Goal: Task Accomplishment & Management: Use online tool/utility

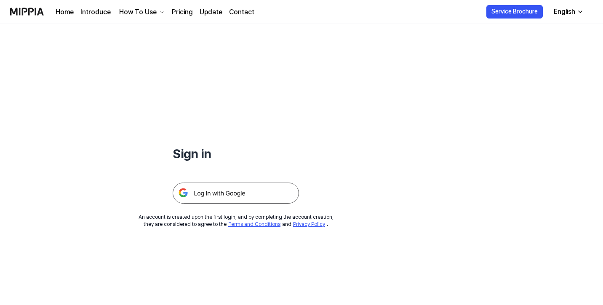
click at [234, 196] on img at bounding box center [236, 193] width 126 height 21
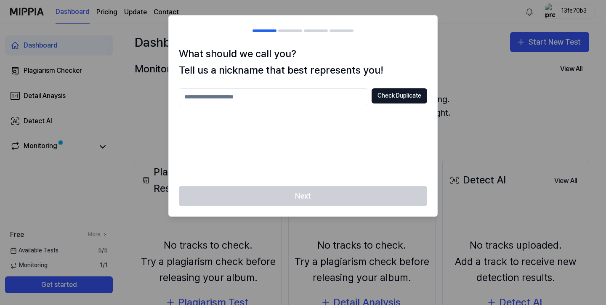
click at [267, 91] on input "text" at bounding box center [274, 96] width 190 height 17
click at [393, 97] on button "Check Duplicate" at bounding box center [400, 95] width 56 height 15
click at [290, 95] on input "******" at bounding box center [274, 96] width 190 height 17
click at [386, 97] on button "Check Duplicate" at bounding box center [400, 95] width 56 height 15
click at [233, 95] on input "***" at bounding box center [274, 96] width 190 height 17
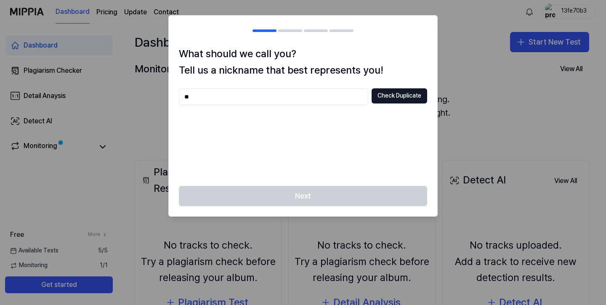
type input "*"
click at [233, 95] on input "*****" at bounding box center [274, 96] width 190 height 17
click at [253, 123] on div "******* Check Duplicate" at bounding box center [303, 132] width 248 height 88
click at [186, 97] on input "*******" at bounding box center [274, 96] width 190 height 17
drag, startPoint x: 224, startPoint y: 98, endPoint x: 133, endPoint y: 91, distance: 90.4
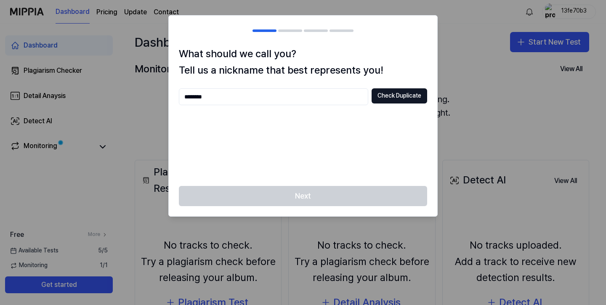
click at [133, 91] on body "Dashboard Pricing Update Contact 13fe70b3 Dashboard Plagiarism Checker Detail A…" at bounding box center [303, 152] width 606 height 305
type input "*"
type input "****"
click at [388, 89] on button "Check Duplicate" at bounding box center [400, 95] width 56 height 15
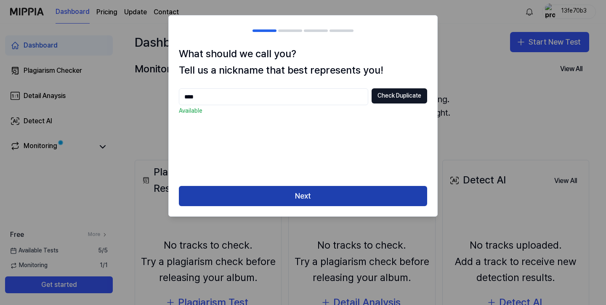
click at [310, 195] on button "Next" at bounding box center [303, 196] width 248 height 20
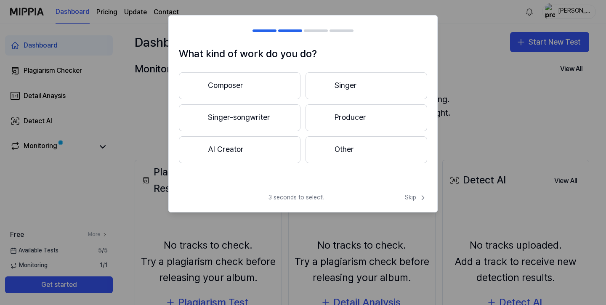
click at [268, 82] on button "Composer" at bounding box center [240, 85] width 122 height 27
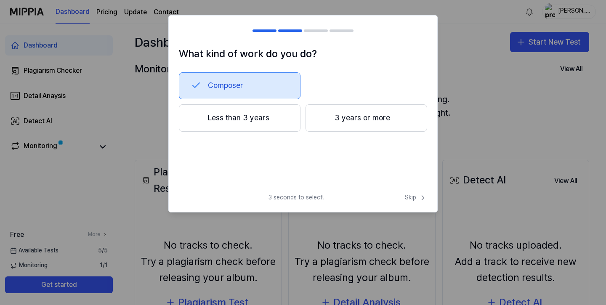
click at [237, 111] on button "Less than 3 years" at bounding box center [240, 118] width 122 height 28
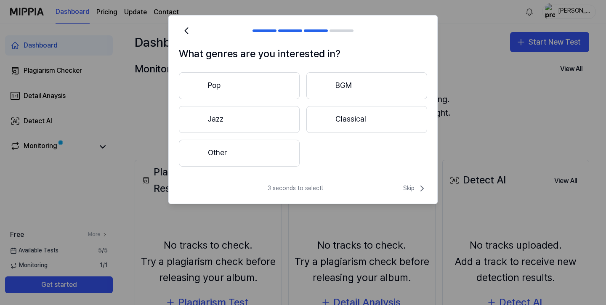
click at [264, 66] on div "What genres are you interested in? Pop BGM Jazz Classical Other" at bounding box center [303, 111] width 269 height 131
click at [264, 80] on button "Pop" at bounding box center [239, 85] width 121 height 27
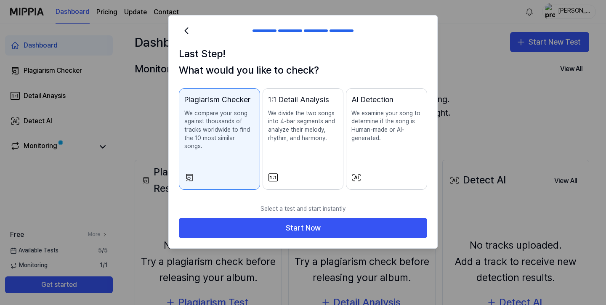
click at [403, 146] on div "AI Detection We examine your song to determine if the song is Human-made or AI-…" at bounding box center [387, 126] width 70 height 65
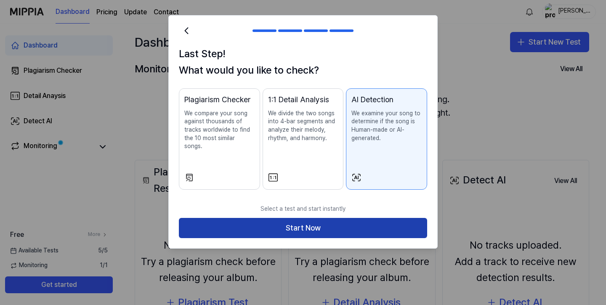
click at [310, 218] on button "Start Now" at bounding box center [303, 228] width 248 height 20
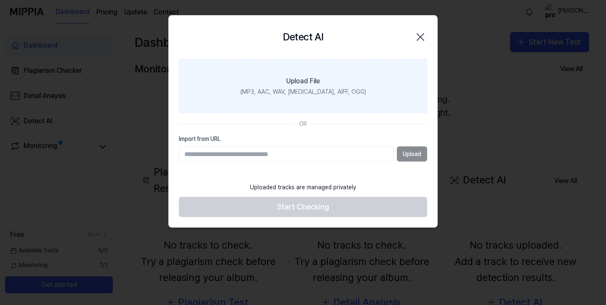
click at [315, 80] on div "Upload File" at bounding box center [303, 81] width 34 height 10
click at [0, 0] on input "Upload File (MP3, AAC, WAV, [MEDICAL_DATA], AIFF, OGG)" at bounding box center [0, 0] width 0 height 0
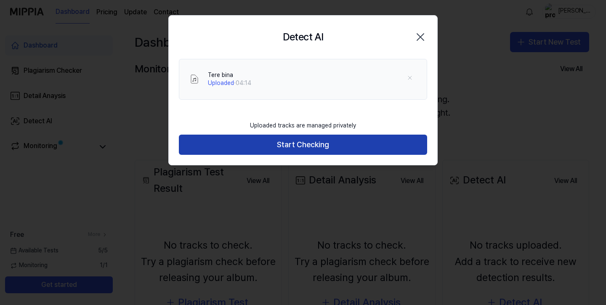
click at [312, 147] on button "Start Checking" at bounding box center [303, 145] width 248 height 20
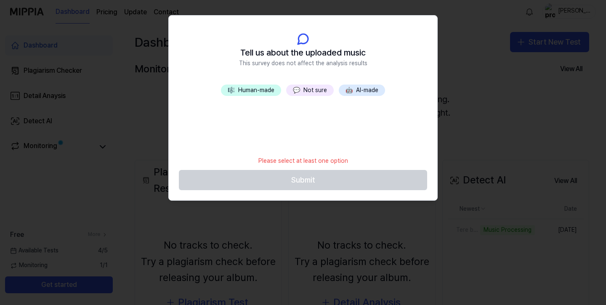
click at [270, 91] on button "🎼 Human-made" at bounding box center [251, 91] width 60 height 12
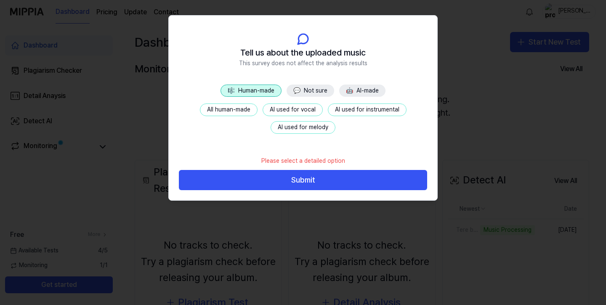
click at [323, 92] on button "💬 Not sure" at bounding box center [311, 91] width 48 height 13
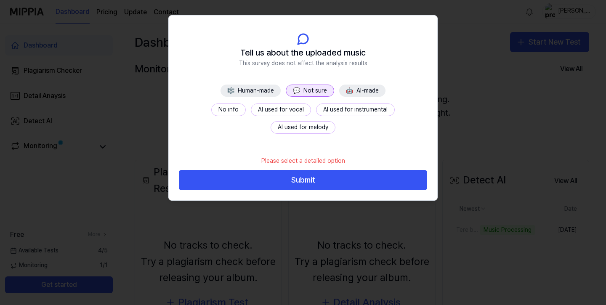
click at [211, 111] on button "No info" at bounding box center [228, 110] width 35 height 13
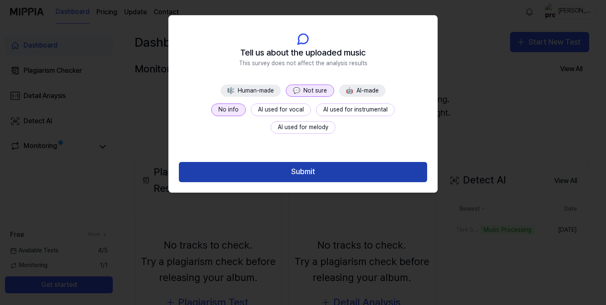
click at [261, 170] on button "Submit" at bounding box center [303, 172] width 248 height 20
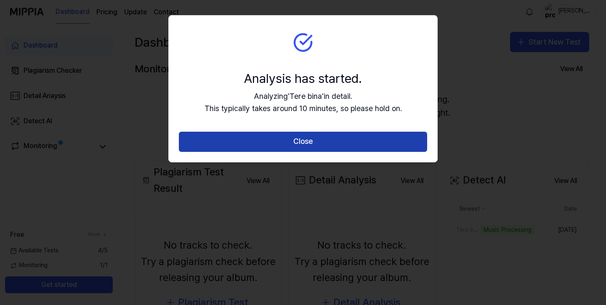
click at [292, 141] on button "Close" at bounding box center [303, 142] width 248 height 20
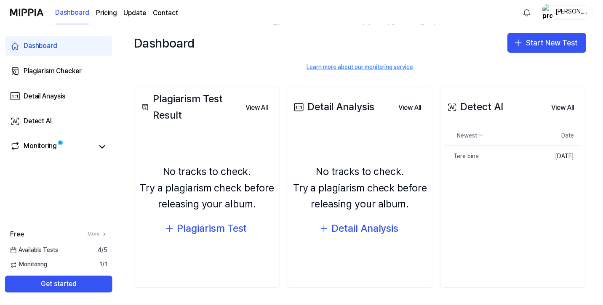
scroll to position [74, 0]
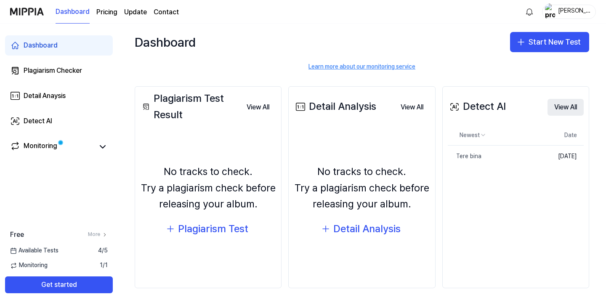
click at [557, 111] on button "View All" at bounding box center [566, 107] width 36 height 17
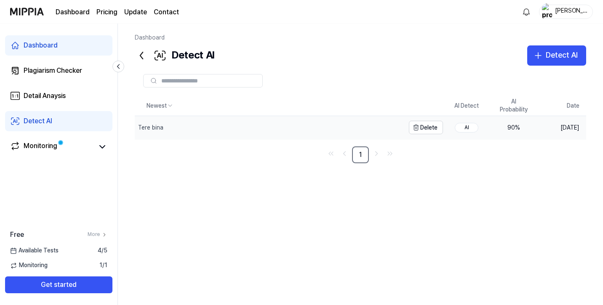
click at [269, 128] on div "Tere bina" at bounding box center [270, 127] width 270 height 23
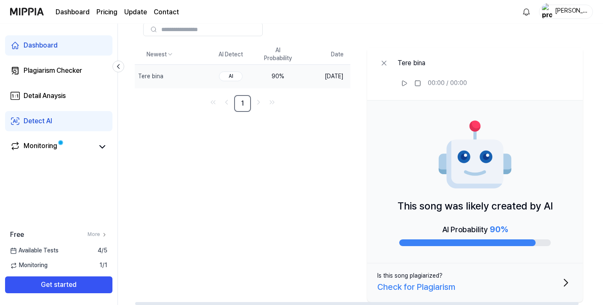
scroll to position [51, 0]
click at [455, 284] on div "Check for Plagiarism" at bounding box center [416, 287] width 78 height 13
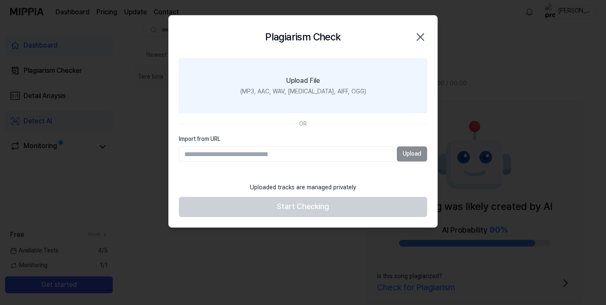
click at [310, 100] on label "Upload File (MP3, AAC, WAV, [MEDICAL_DATA], AIFF, OGG)" at bounding box center [303, 86] width 248 height 55
click at [0, 0] on input "Upload File (MP3, AAC, WAV, [MEDICAL_DATA], AIFF, OGG)" at bounding box center [0, 0] width 0 height 0
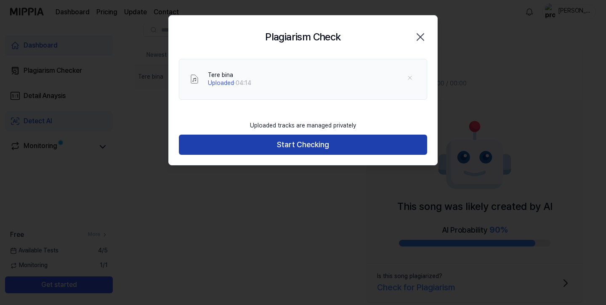
click at [307, 146] on button "Start Checking" at bounding box center [303, 145] width 248 height 20
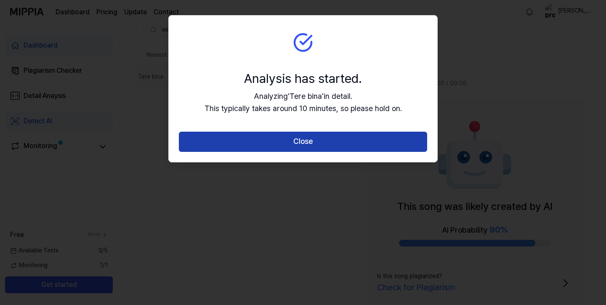
click at [310, 141] on button "Close" at bounding box center [303, 142] width 248 height 20
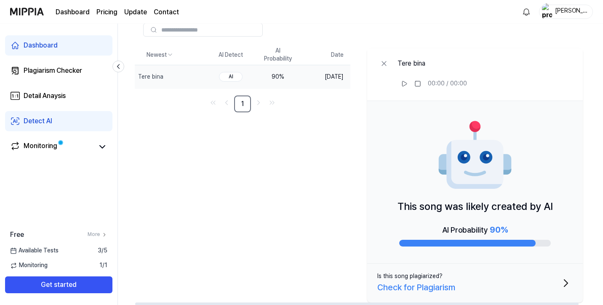
click at [473, 245] on div at bounding box center [467, 243] width 136 height 7
click at [65, 77] on link "Plagiarism Checker" at bounding box center [58, 71] width 107 height 20
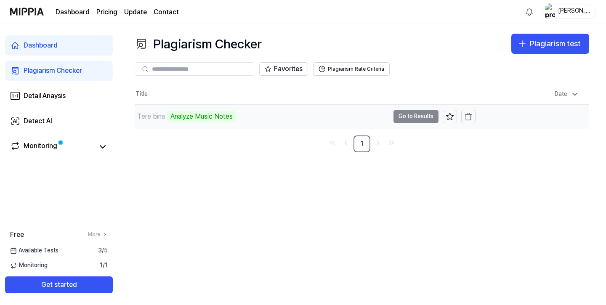
click at [419, 117] on td "Tere bina Analyze Music Notes Go to Results" at bounding box center [305, 117] width 341 height 24
click at [278, 114] on div "Tere bina Analyze Music Notes" at bounding box center [262, 117] width 255 height 24
click at [48, 147] on div "Monitoring" at bounding box center [41, 147] width 34 height 12
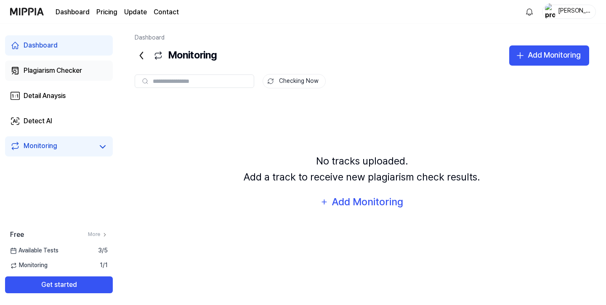
click at [75, 69] on div "Plagiarism Checker" at bounding box center [53, 71] width 59 height 10
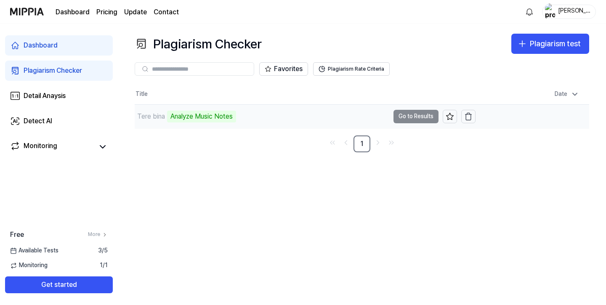
click at [408, 116] on td "Tere bina Analyze Music Notes Go to Results" at bounding box center [305, 117] width 341 height 24
click at [53, 100] on div "Detail Anaysis" at bounding box center [45, 96] width 42 height 10
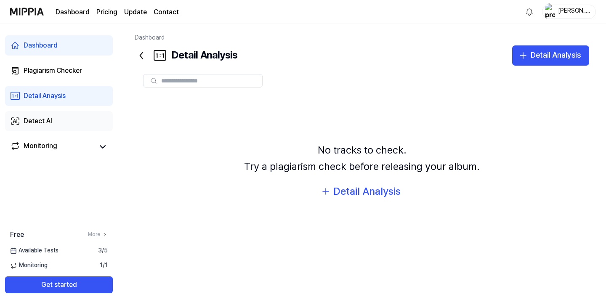
click at [47, 116] on link "Detect AI" at bounding box center [59, 121] width 108 height 20
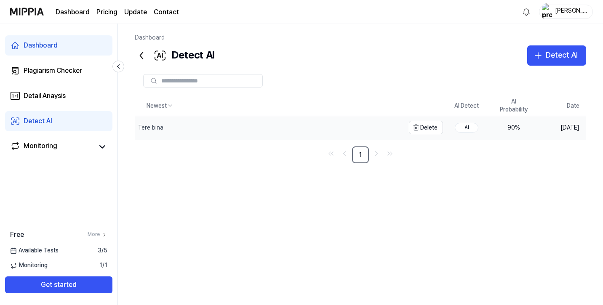
click at [249, 123] on div "Tere bina" at bounding box center [270, 127] width 270 height 23
click at [362, 125] on div "Tere bina" at bounding box center [270, 127] width 270 height 23
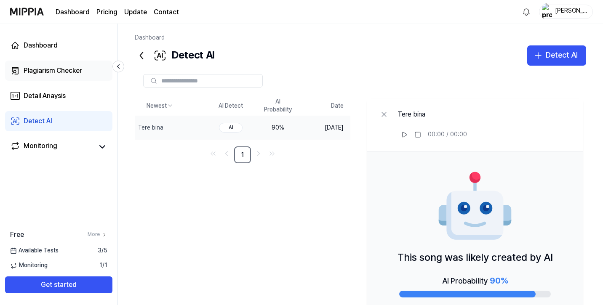
click at [52, 67] on div "Plagiarism Checker" at bounding box center [53, 71] width 59 height 10
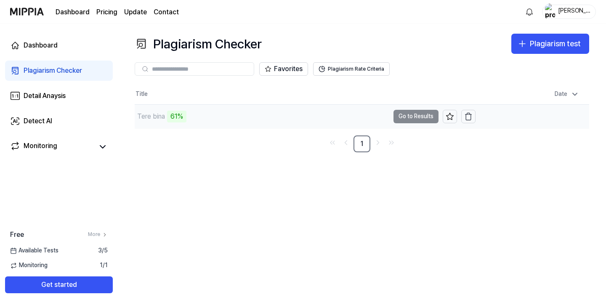
click at [243, 114] on div "Tere bina 61%" at bounding box center [262, 117] width 255 height 24
click at [413, 115] on td "Tere bina 61% Go to Results" at bounding box center [305, 117] width 341 height 24
click at [370, 69] on button "Plagiarism Rate Criteria" at bounding box center [351, 68] width 77 height 13
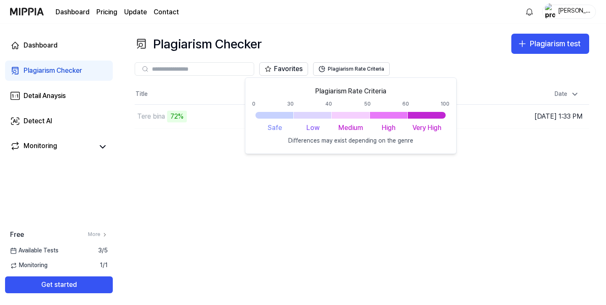
click at [227, 221] on div "Plagiarism Checker Plagiarism test Plagiarism Checker Detail Analysis Detect AI…" at bounding box center [362, 165] width 489 height 282
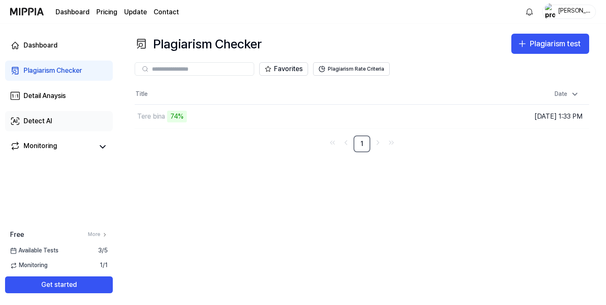
click at [71, 116] on link "Detect AI" at bounding box center [59, 121] width 108 height 20
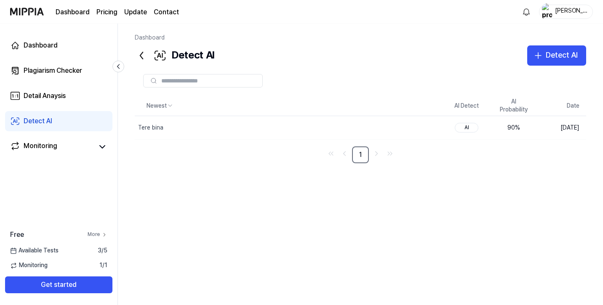
click at [102, 233] on icon at bounding box center [104, 235] width 6 height 6
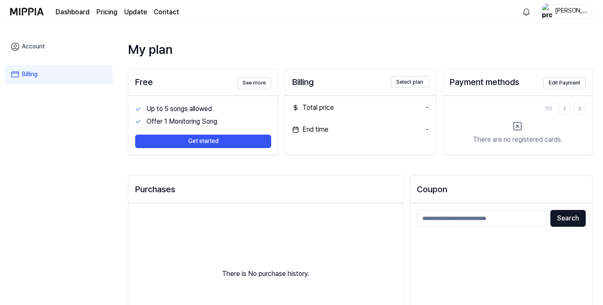
click at [51, 53] on link "Account" at bounding box center [59, 46] width 108 height 19
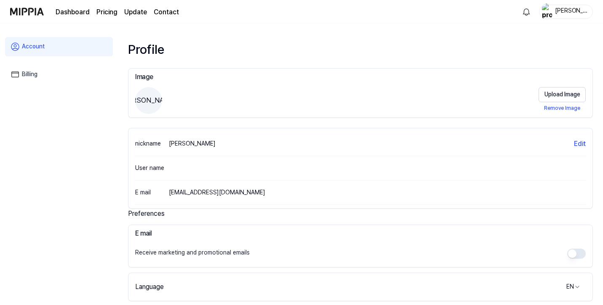
click at [79, 9] on link "Dashboard" at bounding box center [73, 12] width 34 height 10
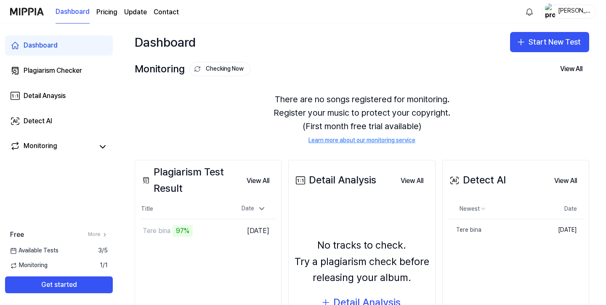
click at [111, 10] on page\) "Pricing" at bounding box center [106, 12] width 21 height 10
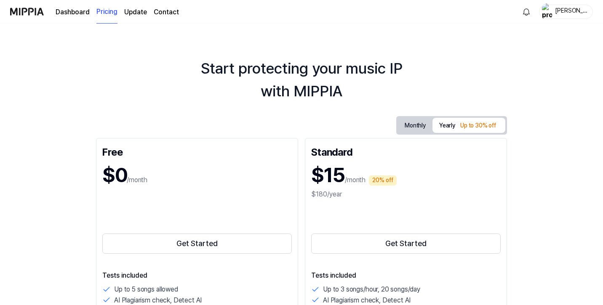
click at [72, 14] on link "Dashboard" at bounding box center [73, 12] width 34 height 10
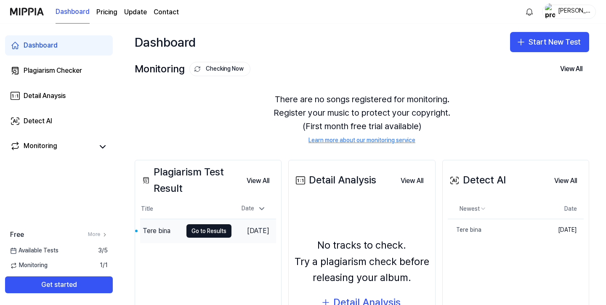
click at [151, 228] on div "Tere bina" at bounding box center [157, 231] width 28 height 10
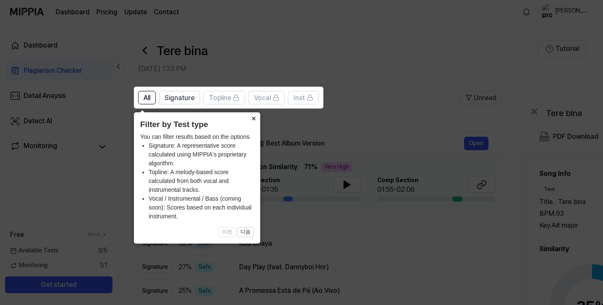
click at [253, 119] on button "×" at bounding box center [253, 118] width 13 height 12
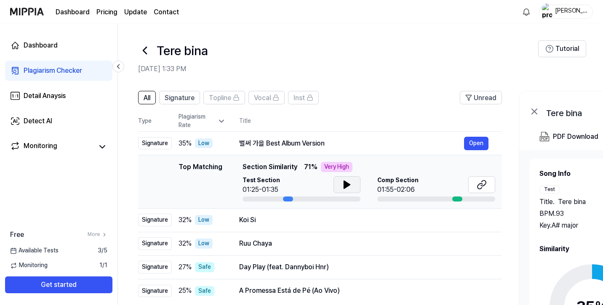
click at [346, 189] on icon at bounding box center [347, 185] width 10 height 10
click at [205, 189] on div "Top Matching" at bounding box center [201, 182] width 44 height 40
click at [286, 199] on div at bounding box center [288, 199] width 10 height 5
click at [476, 142] on button "Open" at bounding box center [476, 143] width 24 height 13
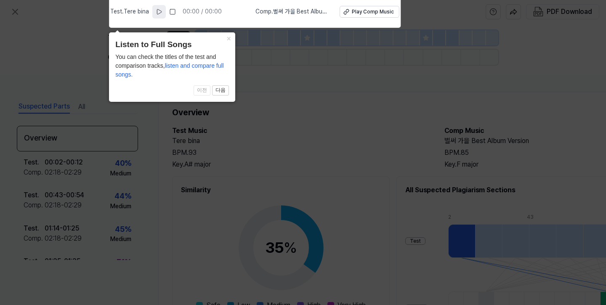
click at [162, 11] on icon at bounding box center [159, 11] width 7 height 7
click at [229, 40] on button "×" at bounding box center [228, 38] width 13 height 12
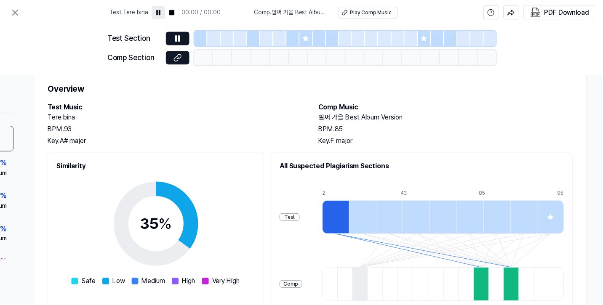
scroll to position [22, 128]
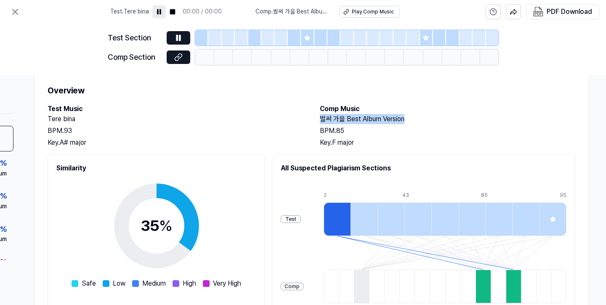
drag, startPoint x: 316, startPoint y: 118, endPoint x: 402, endPoint y: 120, distance: 85.5
click at [402, 120] on div "Test Music Tere bina BPM. 93 Key. A# major Comp Music 벌써 가을 Best Album Version …" at bounding box center [312, 126] width 528 height 44
click at [9, 14] on button at bounding box center [15, 11] width 17 height 17
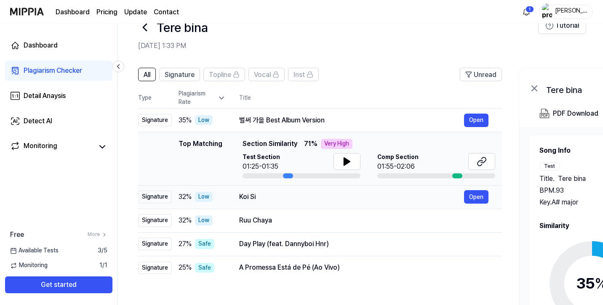
scroll to position [24, 0]
click at [475, 194] on button "Open" at bounding box center [476, 196] width 24 height 13
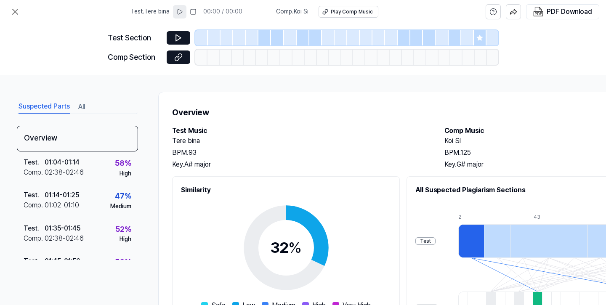
click at [182, 11] on icon at bounding box center [179, 11] width 7 height 7
click at [267, 40] on div at bounding box center [265, 37] width 13 height 15
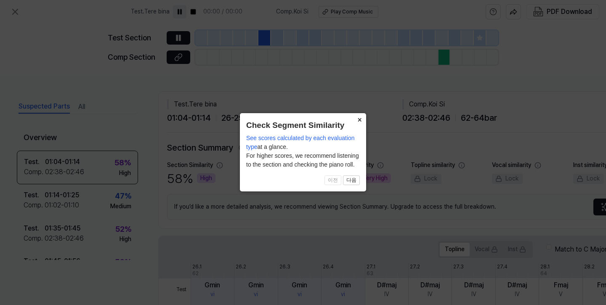
click at [356, 122] on button "×" at bounding box center [359, 119] width 13 height 12
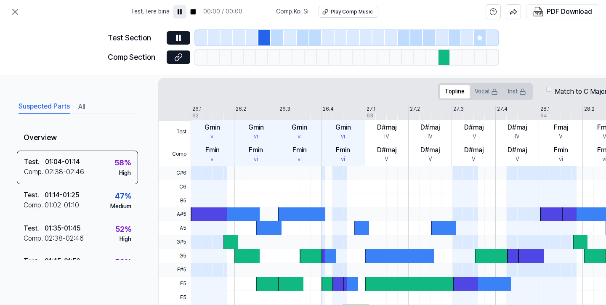
scroll to position [192, 0]
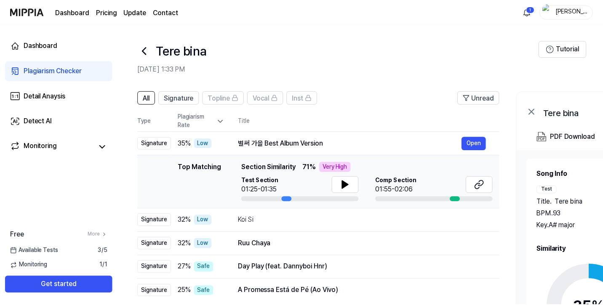
scroll to position [24, 0]
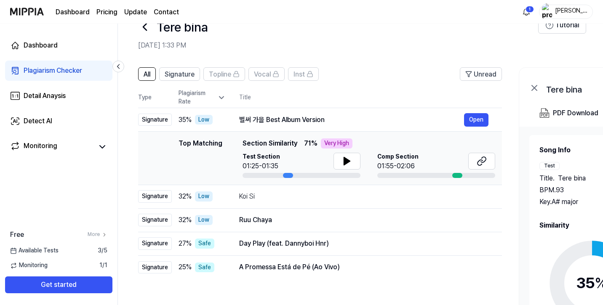
click at [221, 97] on icon at bounding box center [221, 97] width 8 height 8
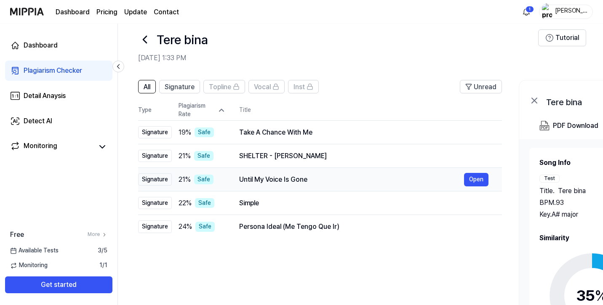
scroll to position [3, 0]
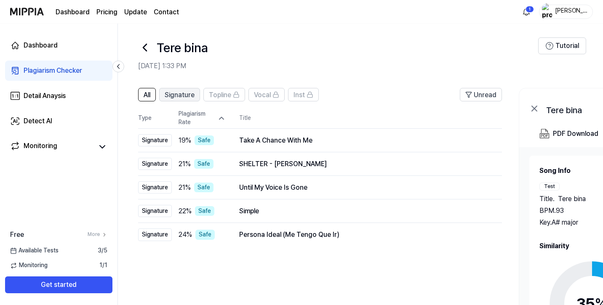
click at [181, 94] on span "Signature" at bounding box center [180, 95] width 30 height 10
click at [150, 93] on span "All" at bounding box center [147, 95] width 7 height 10
click at [224, 119] on icon at bounding box center [221, 118] width 8 height 8
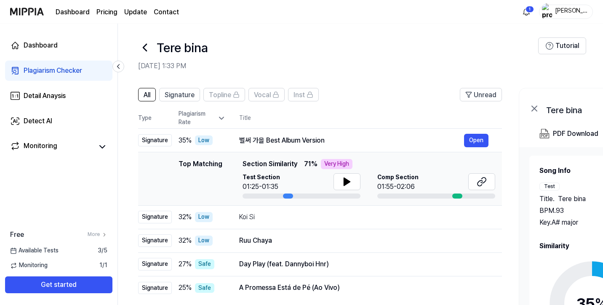
click at [224, 119] on icon at bounding box center [221, 118] width 8 height 8
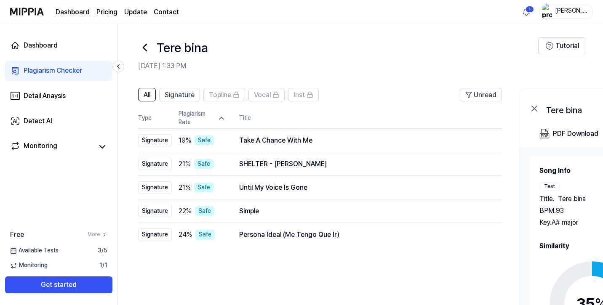
click at [224, 119] on icon at bounding box center [221, 118] width 8 height 8
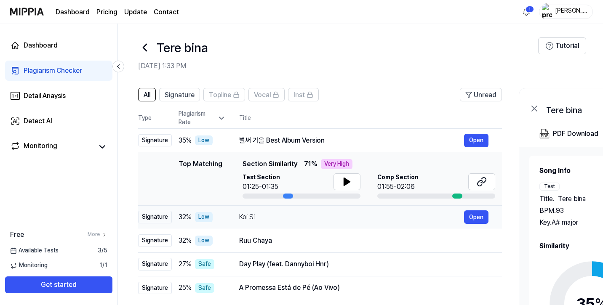
click at [220, 216] on div "32 % Low" at bounding box center [202, 217] width 47 height 10
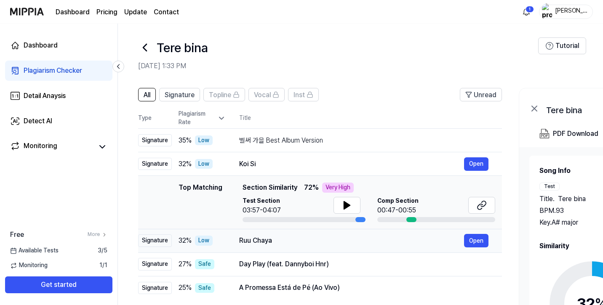
click at [225, 240] on div "32 % Low" at bounding box center [202, 241] width 47 height 10
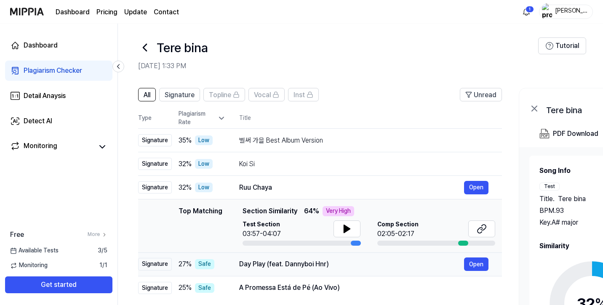
click at [225, 254] on td "27 % Safe" at bounding box center [199, 265] width 54 height 24
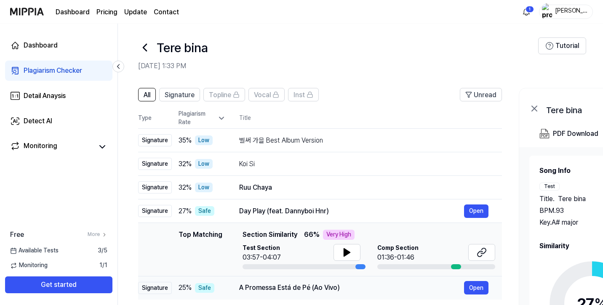
click at [225, 283] on div "25 % Safe" at bounding box center [202, 288] width 47 height 10
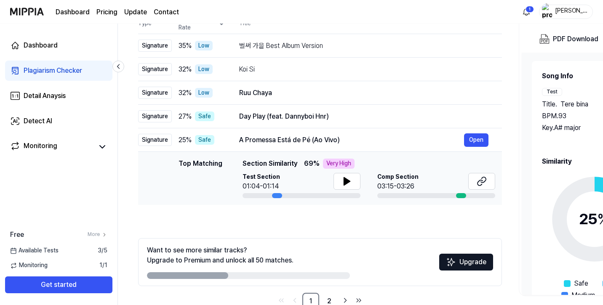
scroll to position [101, 0]
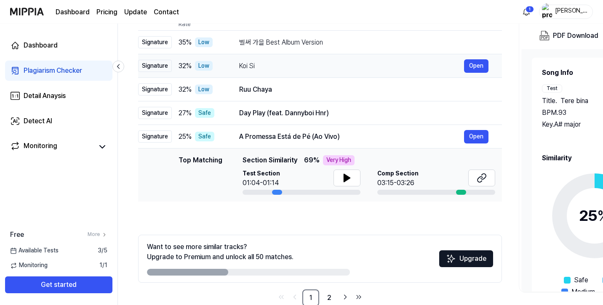
click at [260, 66] on div "Koi Si" at bounding box center [351, 66] width 225 height 10
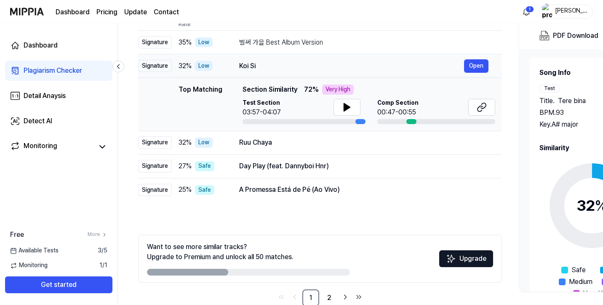
click at [484, 58] on td "Koi Si Open" at bounding box center [364, 66] width 276 height 24
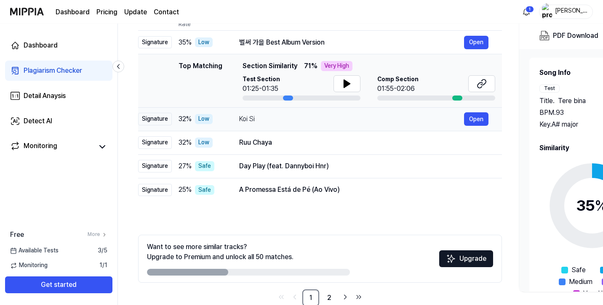
click at [241, 121] on div "Koi Si" at bounding box center [351, 119] width 225 height 10
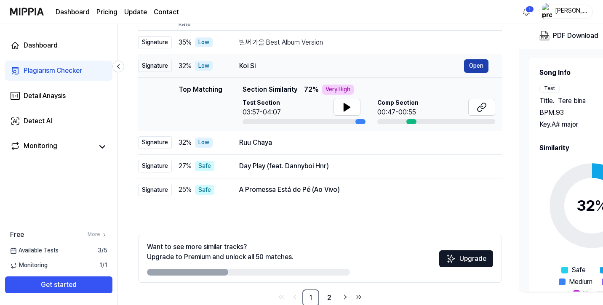
click at [485, 62] on button "Open" at bounding box center [476, 65] width 24 height 13
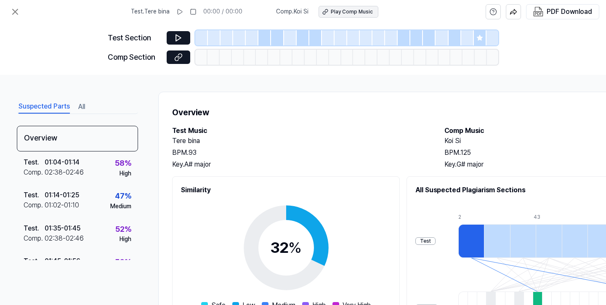
click at [361, 10] on div "Play Comp Music" at bounding box center [352, 11] width 42 height 7
